Goal: Information Seeking & Learning: Learn about a topic

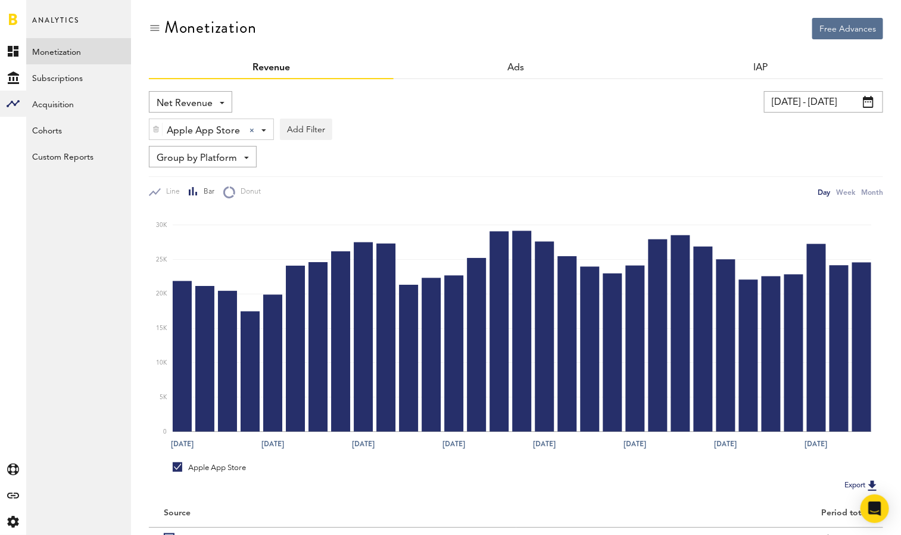
click at [220, 102] on span at bounding box center [222, 103] width 5 height 2
click at [201, 154] on span "Gross Revenue" at bounding box center [191, 151] width 60 height 20
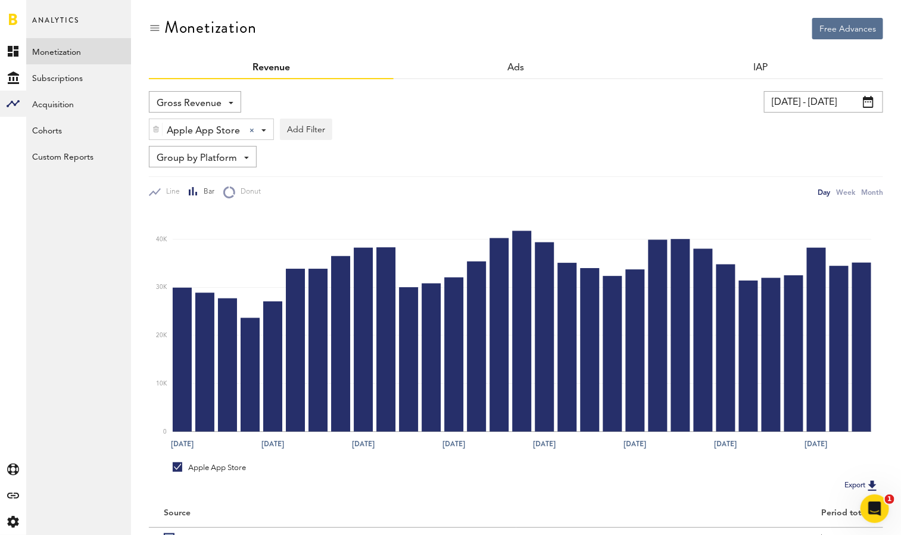
click at [158, 127] on img at bounding box center [155, 129] width 7 height 8
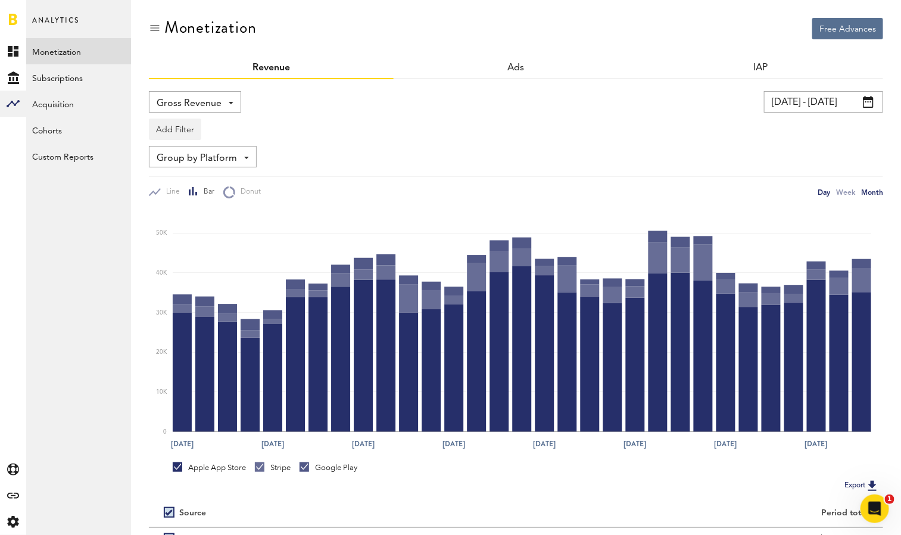
click at [882, 190] on div "Month" at bounding box center [872, 192] width 22 height 13
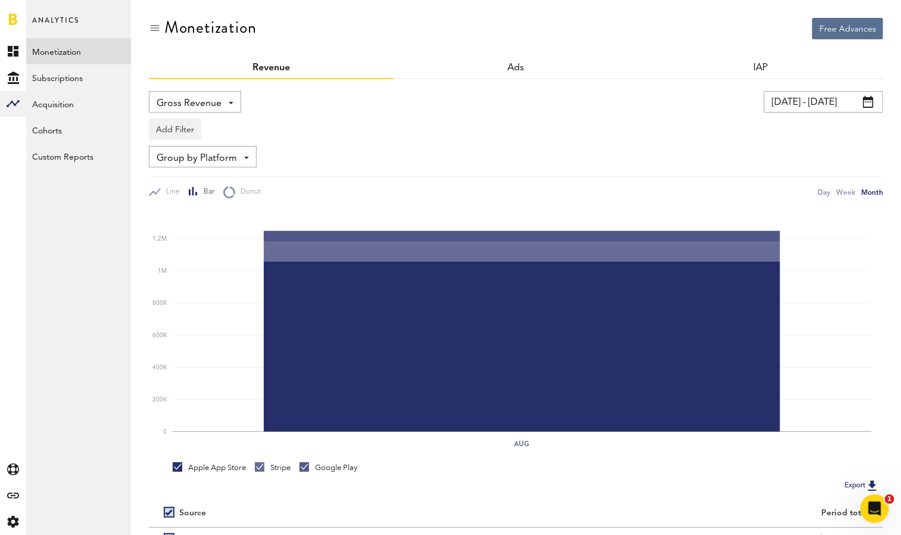
click at [867, 102] on span at bounding box center [868, 102] width 11 height 12
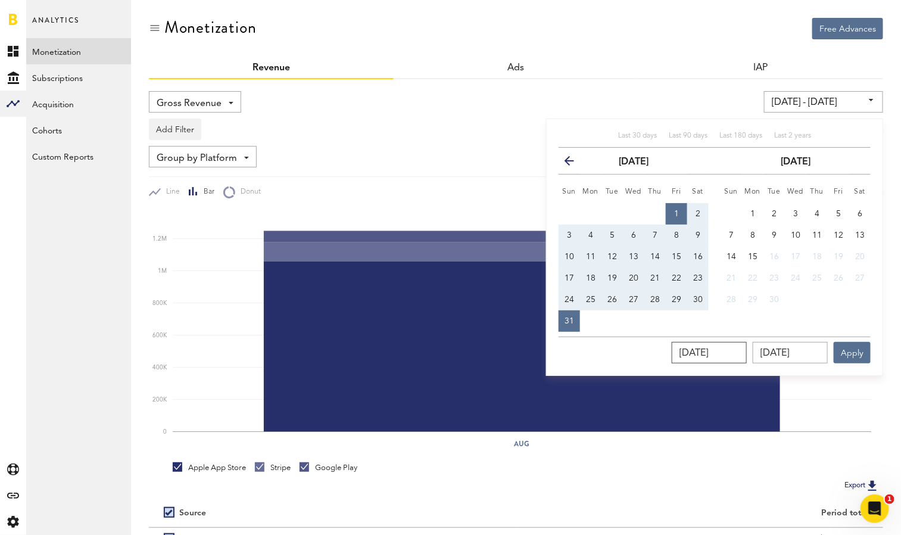
click at [708, 357] on input "[DATE]" at bounding box center [709, 352] width 75 height 21
click at [574, 163] on icon "button" at bounding box center [574, 163] width 0 height 0
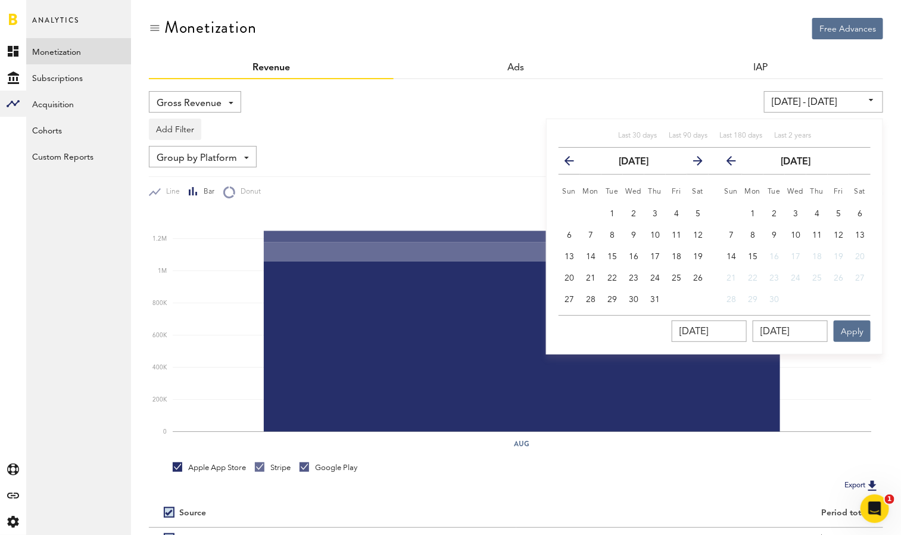
click at [574, 163] on icon "button" at bounding box center [574, 163] width 0 height 0
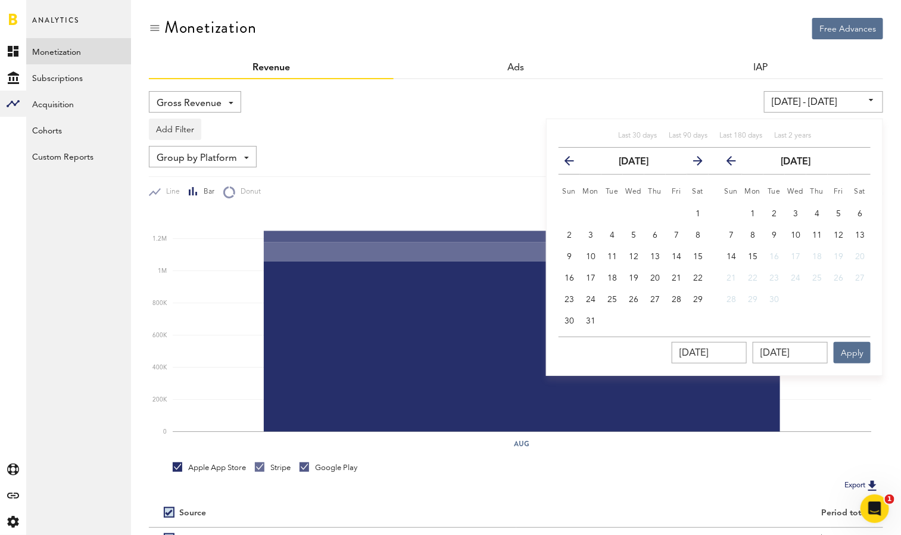
click at [574, 163] on icon "button" at bounding box center [574, 163] width 0 height 0
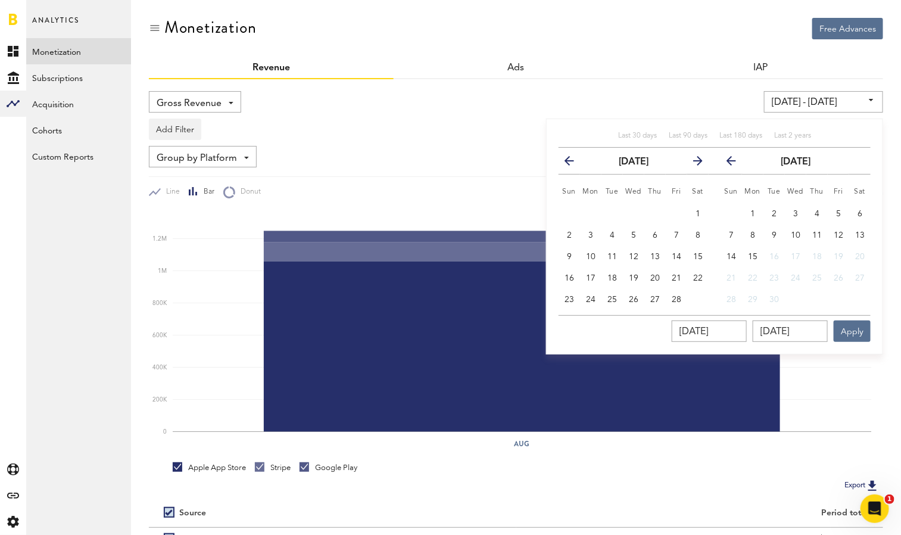
click at [574, 163] on icon "button" at bounding box center [574, 163] width 0 height 0
click at [634, 210] on span "1" at bounding box center [633, 214] width 5 height 8
type input "[DATE] - [DATE]"
type input "[DATE]"
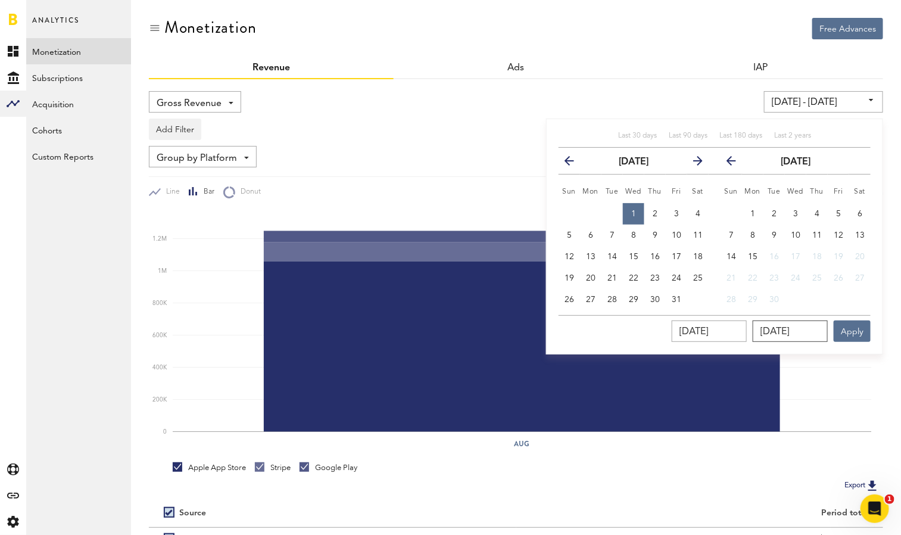
click at [822, 331] on input "[DATE]" at bounding box center [790, 330] width 75 height 21
click at [693, 163] on icon "button" at bounding box center [693, 163] width 0 height 0
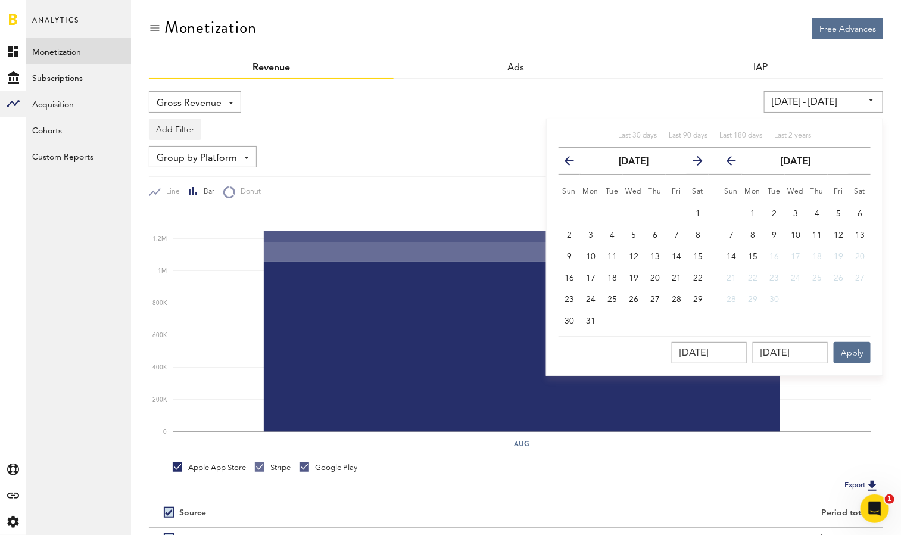
click at [693, 163] on icon "button" at bounding box center [693, 163] width 0 height 0
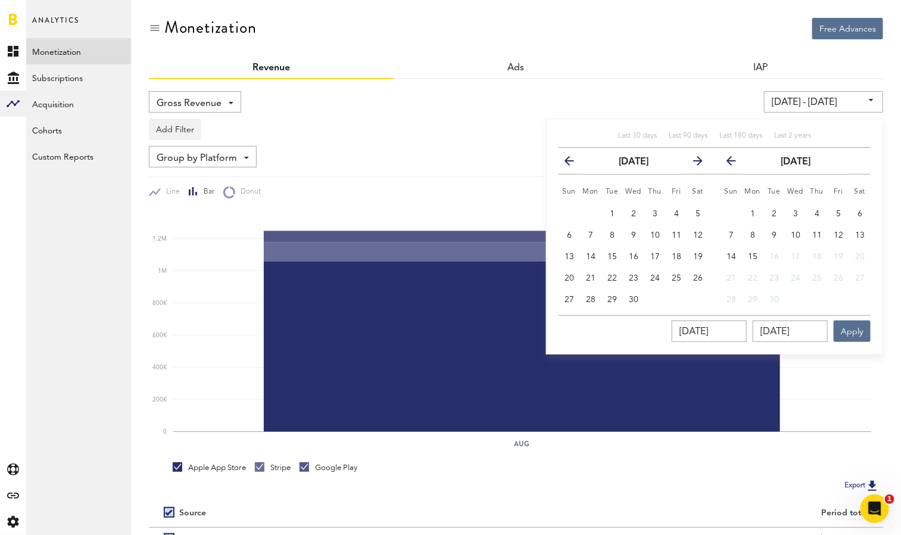
click at [693, 163] on icon "button" at bounding box center [693, 163] width 0 height 0
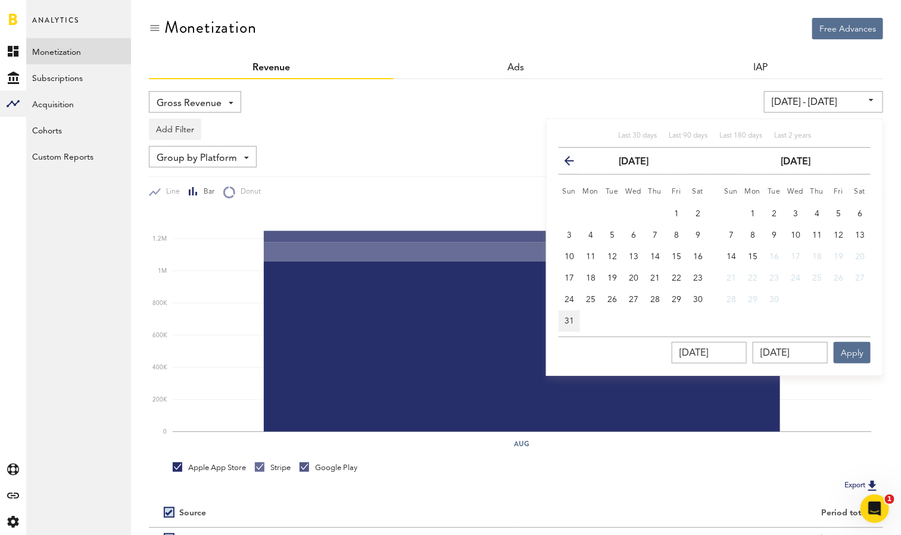
click at [570, 325] on span "31" at bounding box center [569, 321] width 10 height 8
type input "[DATE] - [DATE]"
type input "[DATE]"
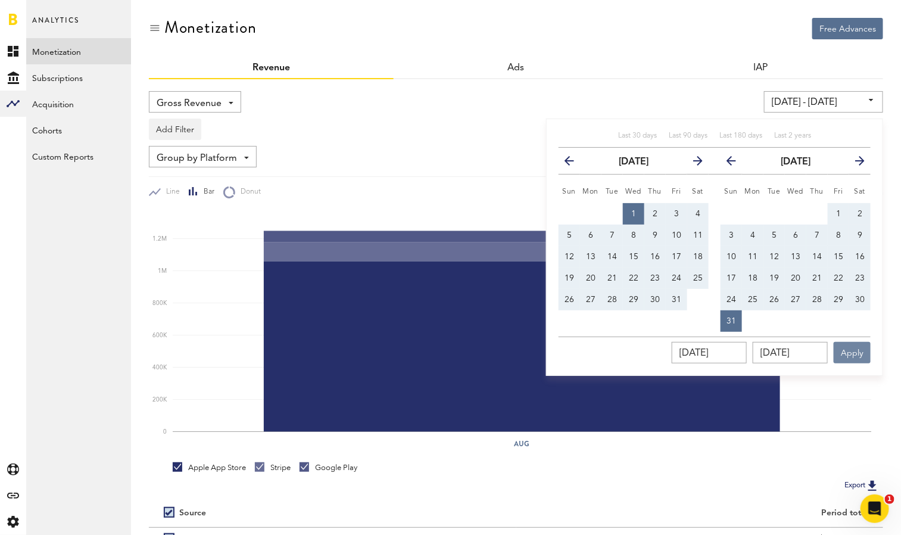
click at [848, 347] on button "Apply" at bounding box center [852, 352] width 37 height 21
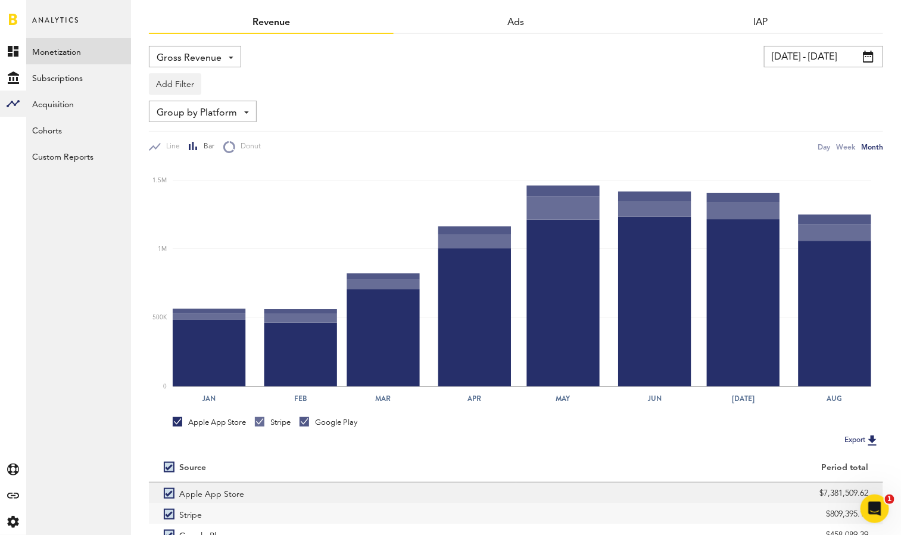
scroll to position [89, 0]
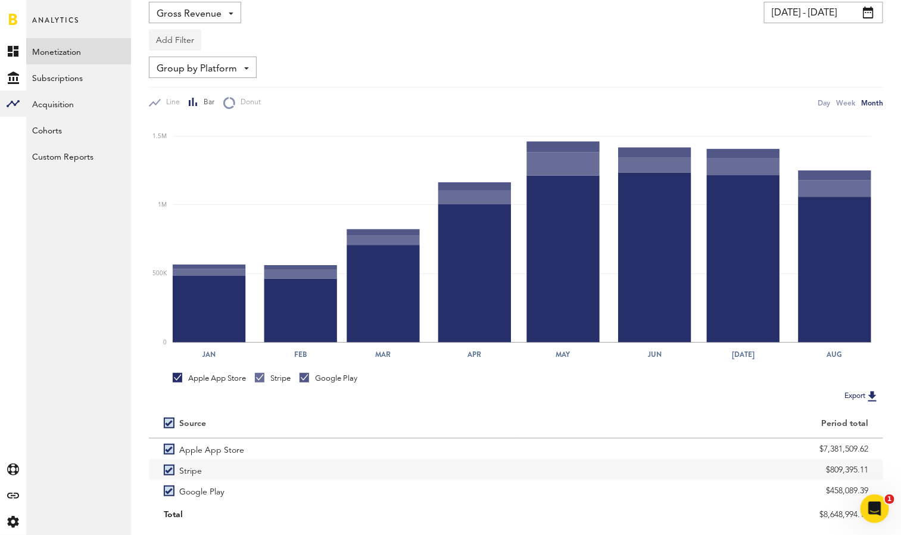
click at [184, 39] on button "Add Filter" at bounding box center [175, 39] width 52 height 21
click at [208, 74] on li "Platforms" at bounding box center [193, 70] width 76 height 21
click at [238, 43] on div "Platforms - Apple App Store Google Play Stripe" at bounding box center [196, 40] width 95 height 21
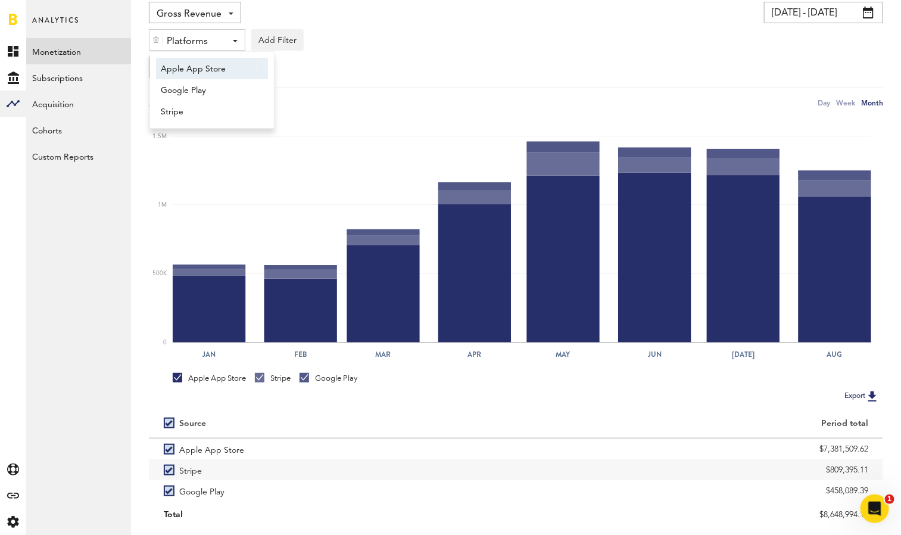
click at [236, 65] on span "Apple App Store" at bounding box center [206, 69] width 91 height 20
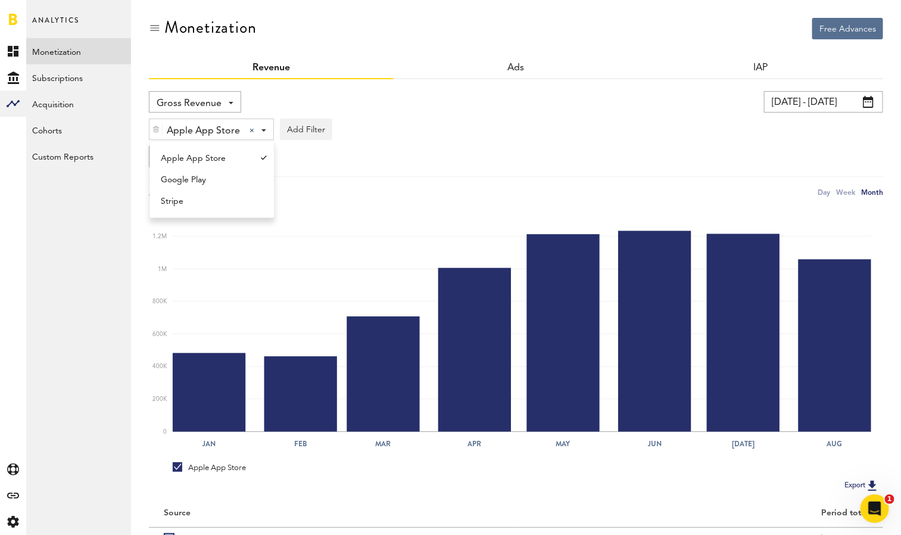
click at [464, 124] on div "Apple App Store Apple App Store Apple App Store Google Play Stripe Add Filter P…" at bounding box center [516, 126] width 734 height 27
click at [300, 124] on button "Add Filter" at bounding box center [306, 128] width 52 height 21
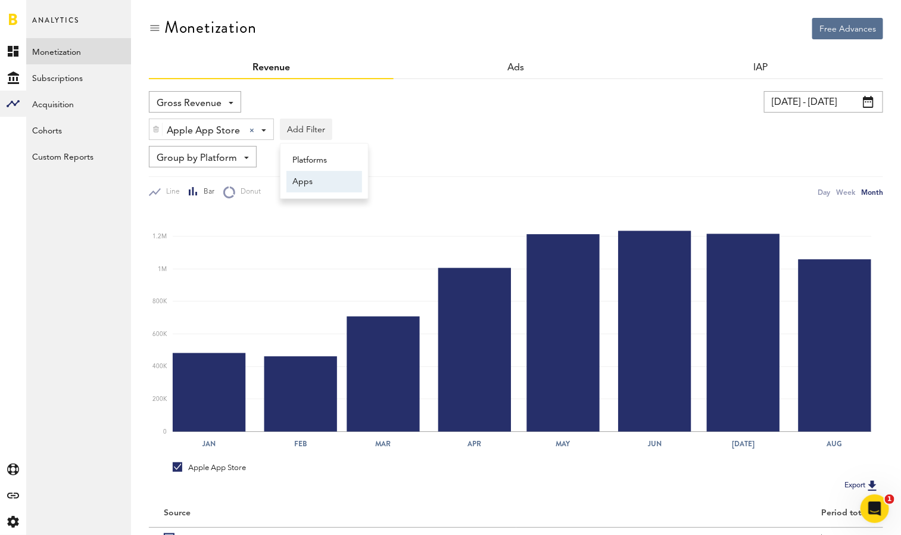
click at [323, 184] on li "Apps" at bounding box center [324, 181] width 76 height 21
click at [365, 134] on div "Apps - All Active Inactive CoachNow: Skill Coaching App Golfshot Golf GPS Range…" at bounding box center [327, 129] width 95 height 21
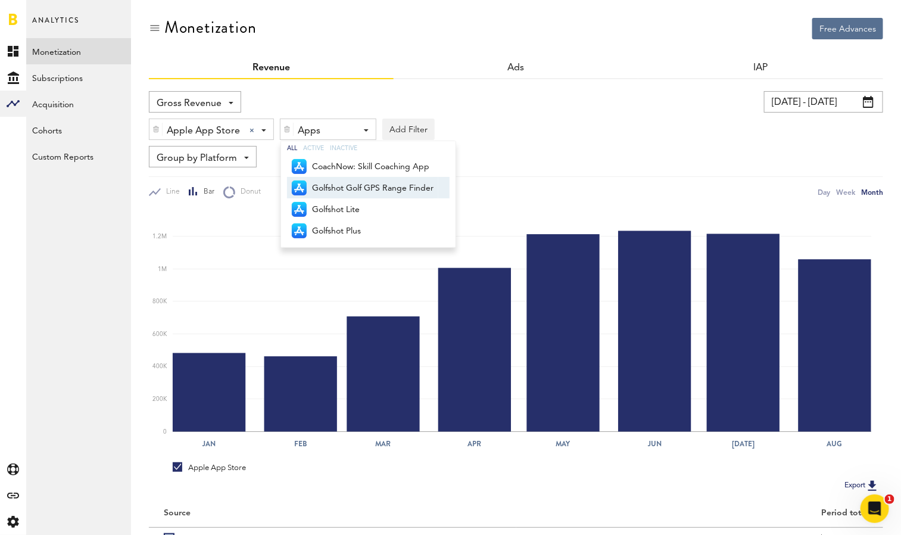
click at [348, 190] on span "Golfshot Golf GPS Range Finder" at bounding box center [372, 188] width 121 height 20
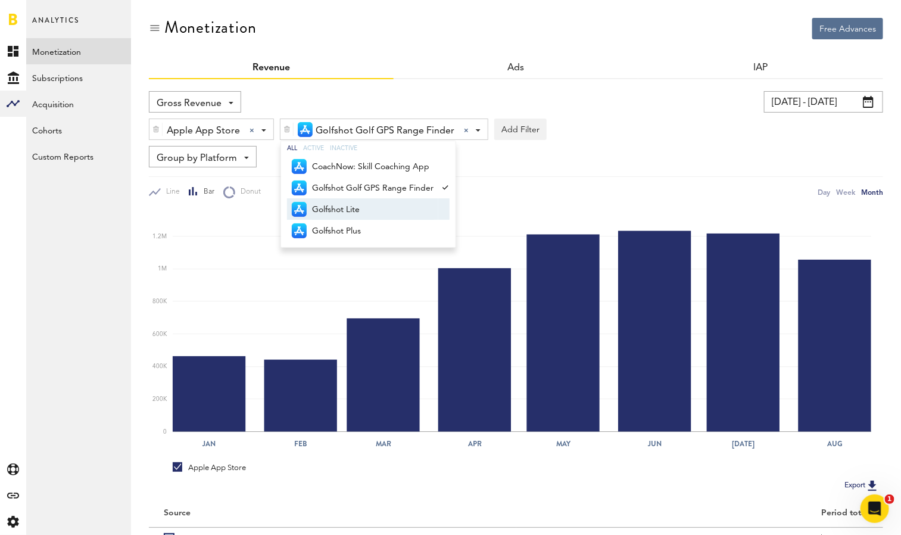
click at [343, 211] on span "Golfshot Lite" at bounding box center [372, 209] width 121 height 20
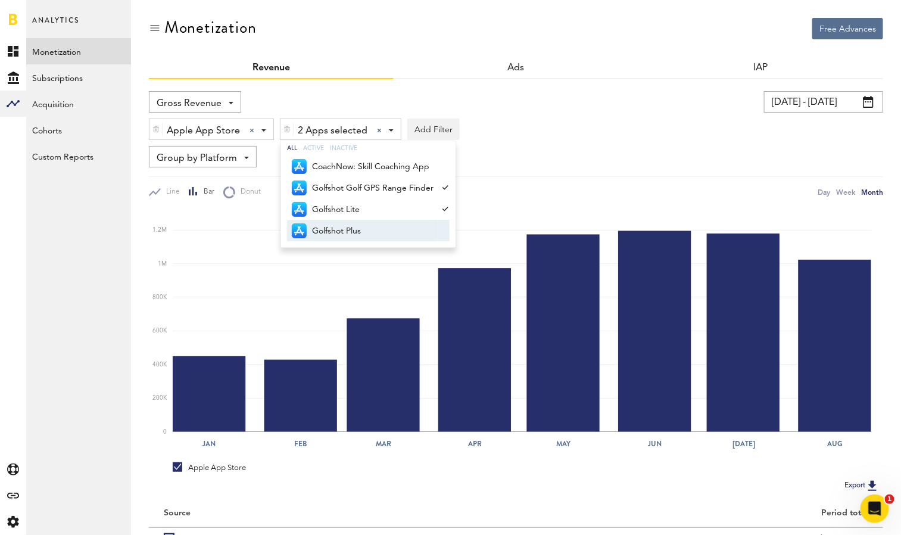
click at [343, 229] on span "Golfshot Plus" at bounding box center [372, 231] width 121 height 20
click at [639, 143] on div "Gross Revenue Net Revenue Gross Revenue Profit [DATE] - [DATE] Last 30 days Las…" at bounding box center [516, 144] width 734 height 107
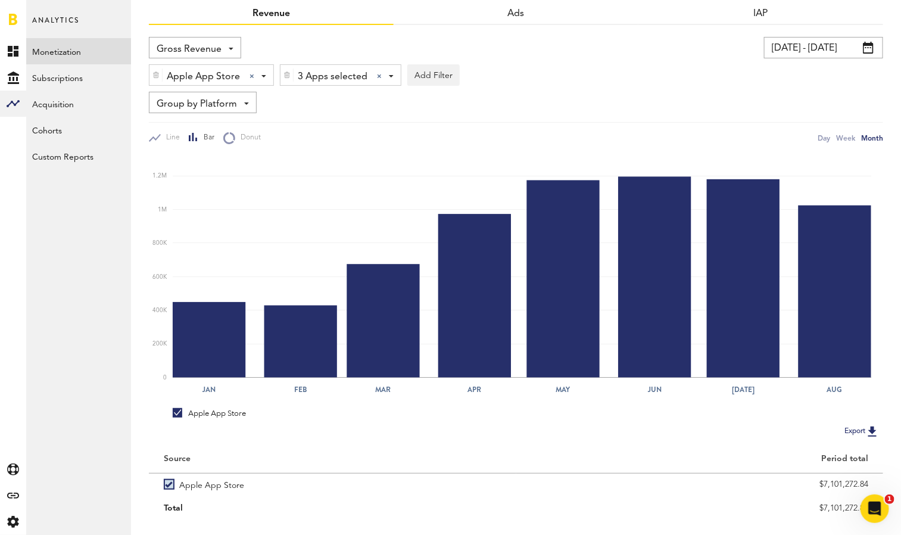
scroll to position [79, 0]
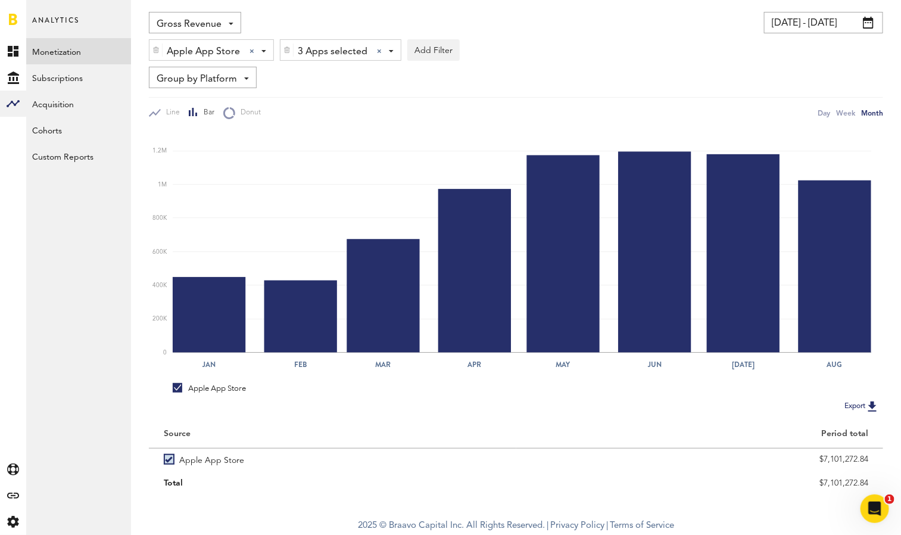
click at [264, 52] on div "Apple App Store Apple App Store Apple App Store Google Play Stripe" at bounding box center [211, 50] width 124 height 21
click at [249, 79] on span "Apple App Store" at bounding box center [206, 79] width 91 height 20
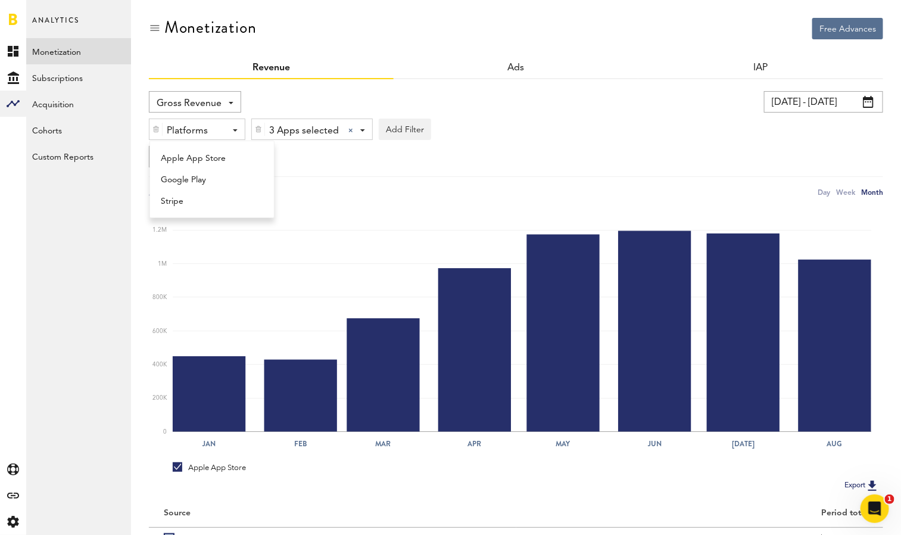
click at [325, 168] on div "Gross Revenue Net Revenue Gross Revenue Profit [DATE] - [DATE] Last 30 days Las…" at bounding box center [516, 144] width 734 height 107
click at [259, 129] on img at bounding box center [258, 129] width 7 height 8
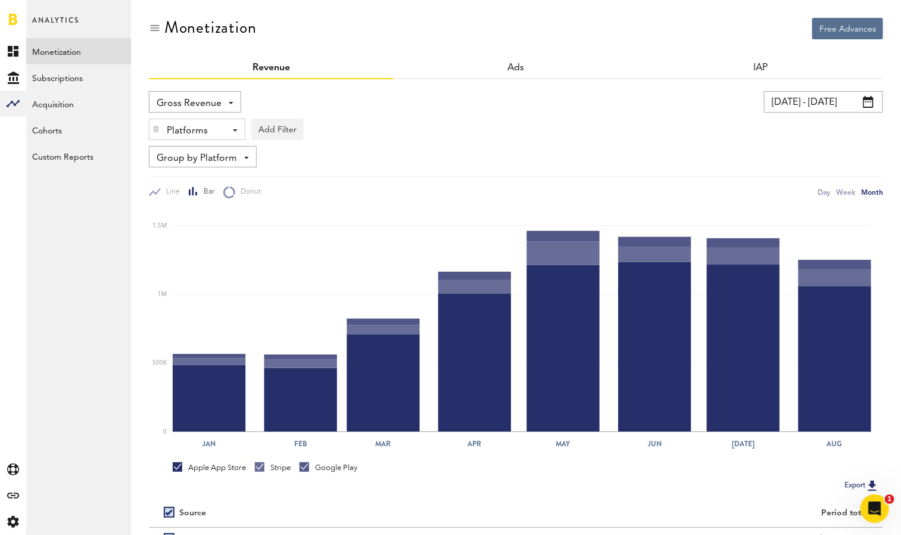
click at [234, 129] on span at bounding box center [235, 130] width 5 height 2
click at [338, 200] on icon "Jan Feb Mar Apr May Jun [DATE] Aug 0 500K 1M 1.5M" at bounding box center [516, 326] width 735 height 257
click at [233, 132] on div "Platforms - Apple App Store Google Play Stripe" at bounding box center [196, 129] width 95 height 21
click at [221, 174] on span "Google Play" at bounding box center [206, 180] width 91 height 20
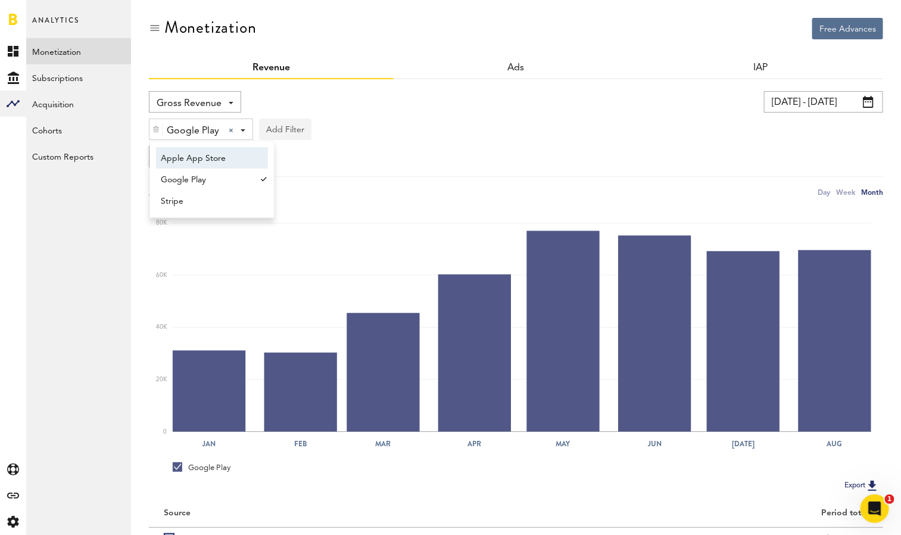
click at [286, 126] on button "Add Filter" at bounding box center [285, 128] width 52 height 21
click at [293, 179] on li "Apps" at bounding box center [304, 181] width 76 height 21
click at [342, 130] on div "Apps - All Active Inactive CoachNow: Sports Coaching App Golfplan with [PERSON_…" at bounding box center [307, 129] width 95 height 21
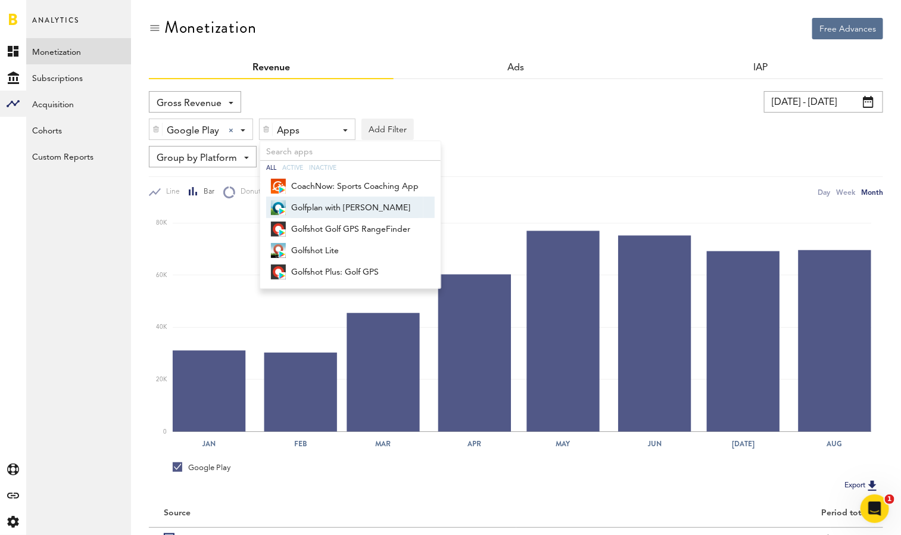
click at [363, 206] on span "Golfplan with [PERSON_NAME]" at bounding box center [354, 208] width 127 height 20
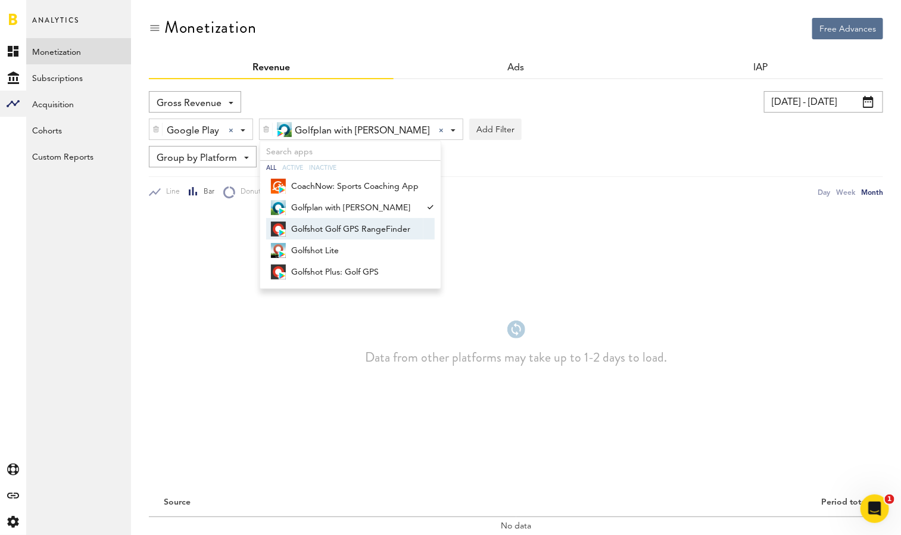
click at [358, 227] on span "Golfshot Golf GPS RangeFinder" at bounding box center [354, 229] width 127 height 20
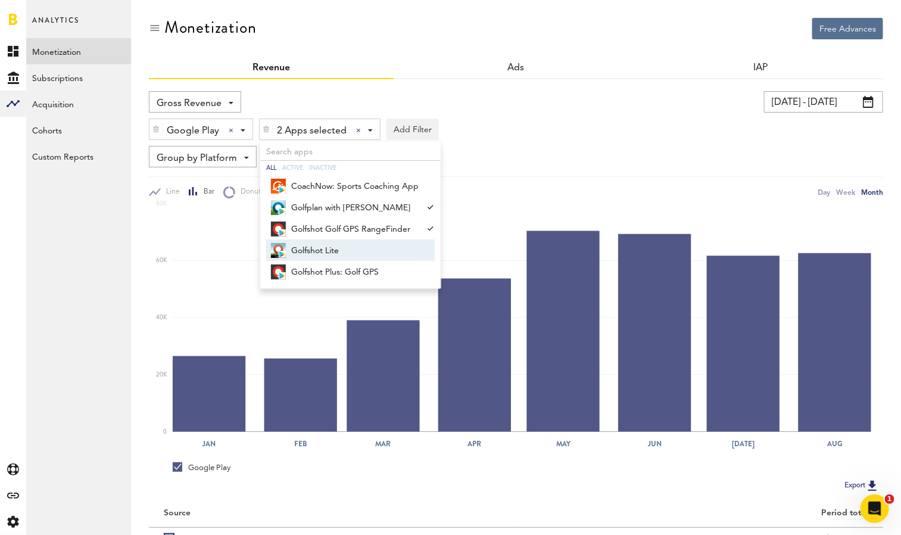
click at [352, 247] on span "Golfshot Lite" at bounding box center [354, 251] width 127 height 20
click at [352, 270] on span "Golfshot Plus: Golf GPS" at bounding box center [354, 272] width 127 height 20
click at [603, 151] on div "Group by Platform Group by Platform Group by Revenue Type Group by App" at bounding box center [516, 156] width 734 height 21
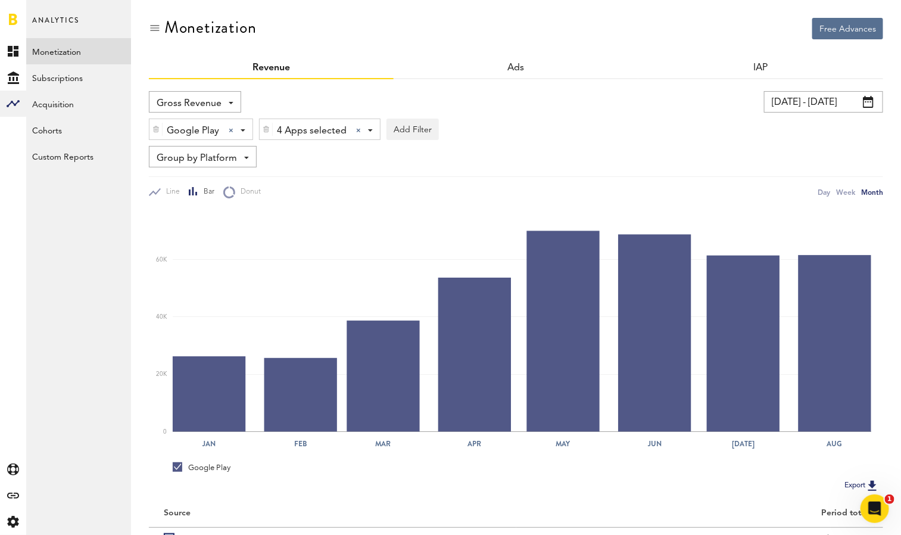
click at [367, 127] on div "4 Apps selected 4 Apps selected All Active Inactive CoachNow: Sports Coaching A…" at bounding box center [320, 129] width 120 height 21
